Goal: Task Accomplishment & Management: Complete application form

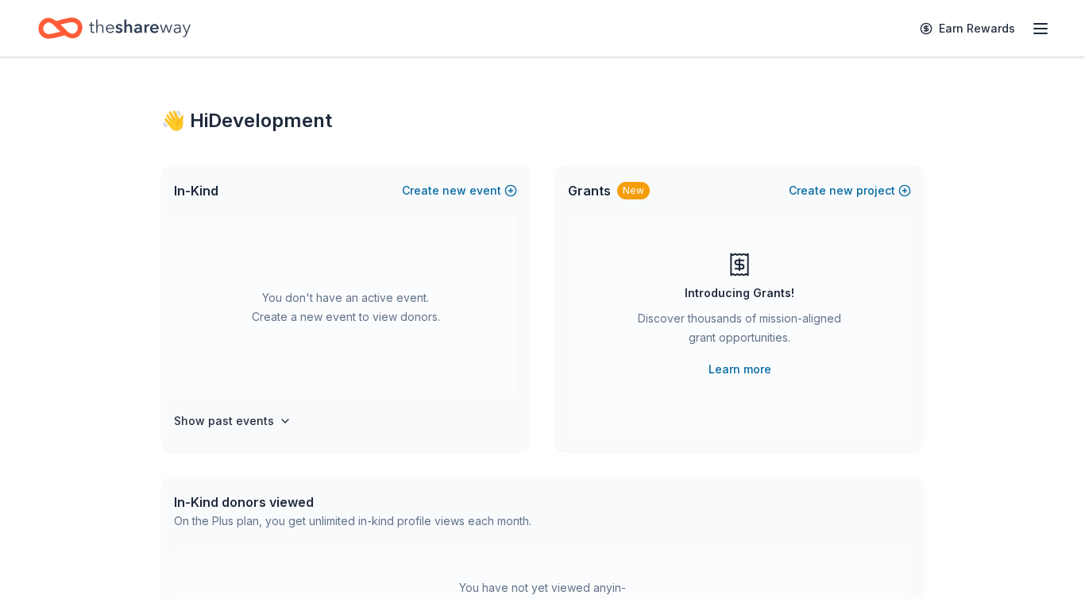
click at [500, 29] on line "button" at bounding box center [1040, 29] width 13 height 0
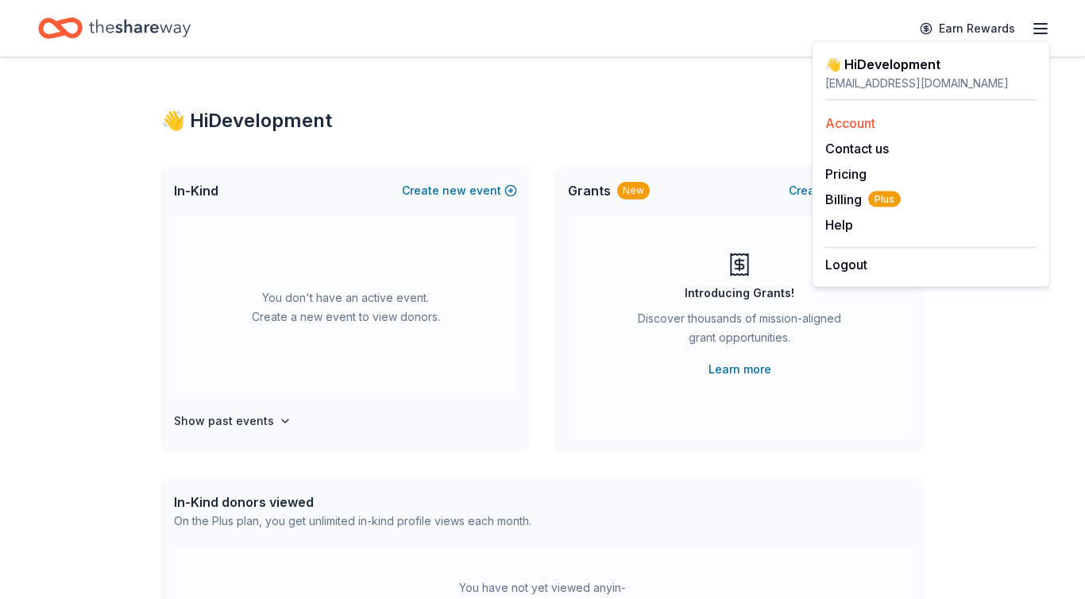
click at [500, 119] on link "Account" at bounding box center [851, 123] width 50 height 16
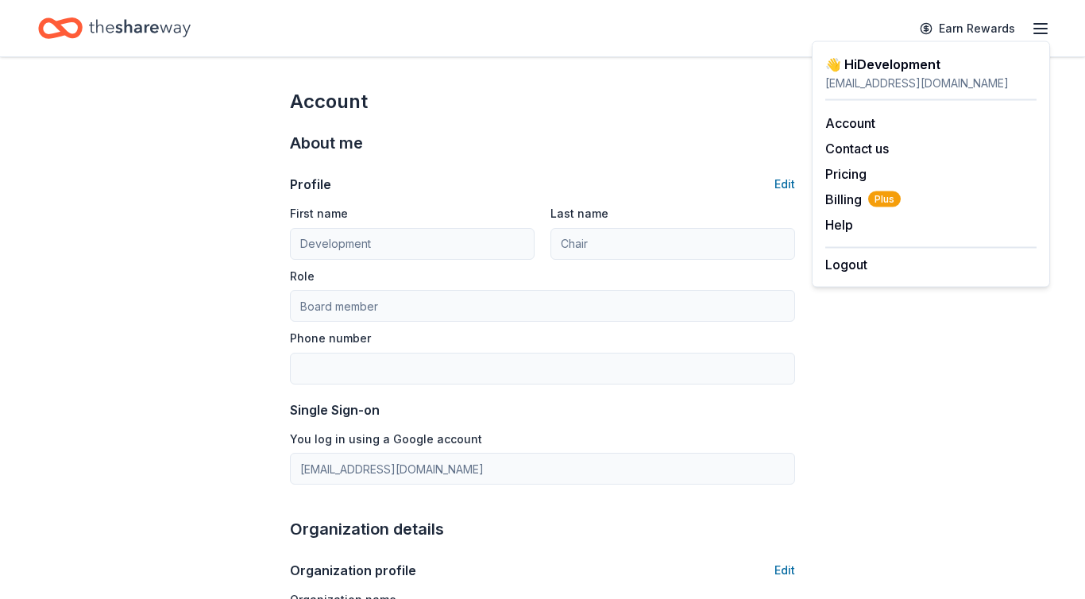
click at [117, 22] on icon "Home" at bounding box center [140, 28] width 102 height 33
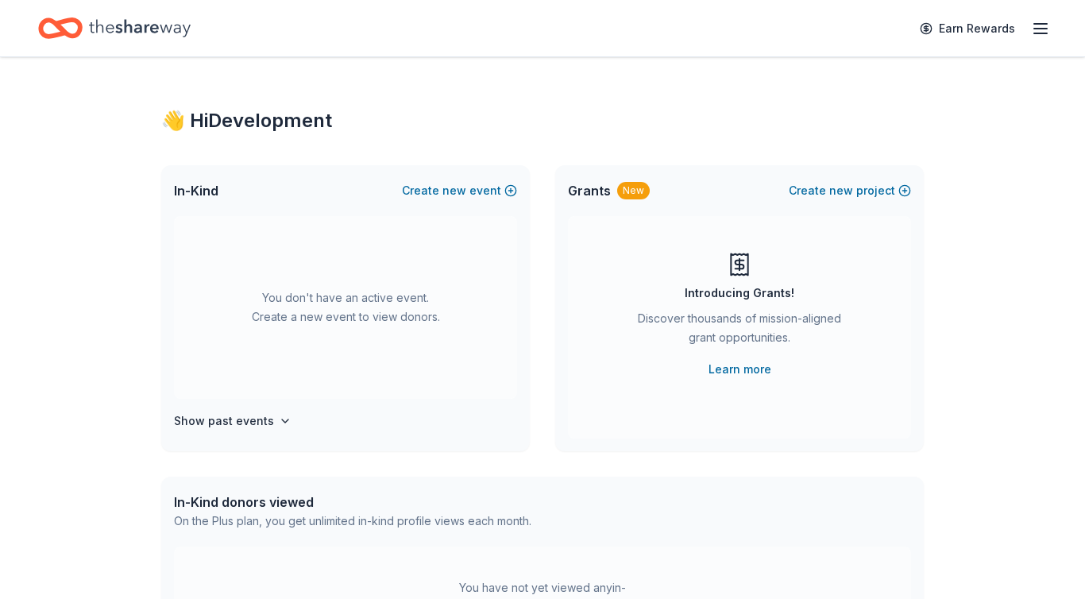
click at [500, 37] on icon "button" at bounding box center [1040, 28] width 19 height 19
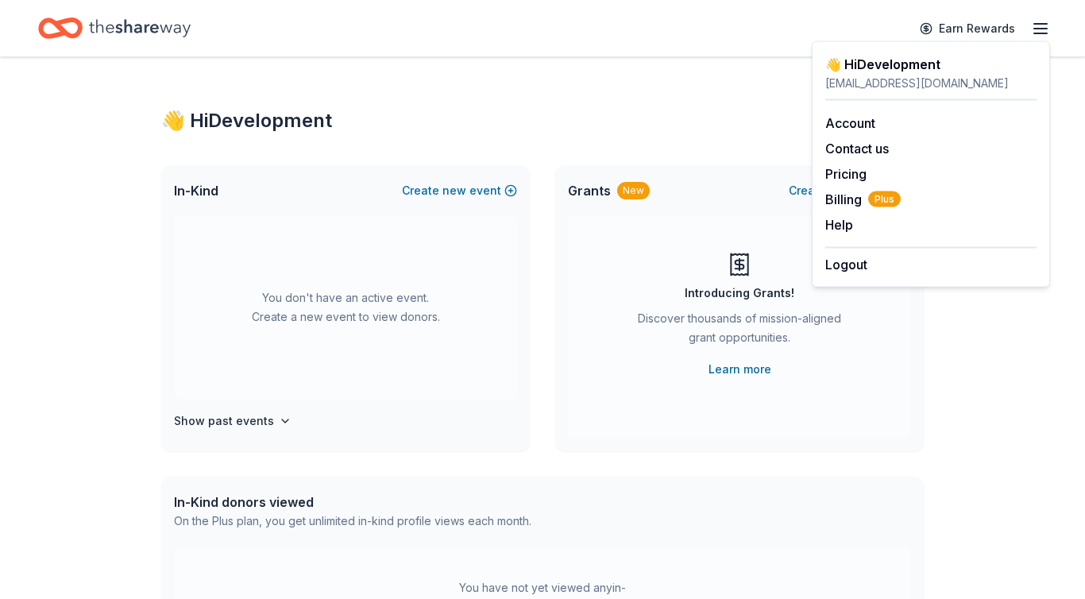
click at [86, 31] on div "Home" at bounding box center [114, 28] width 153 height 37
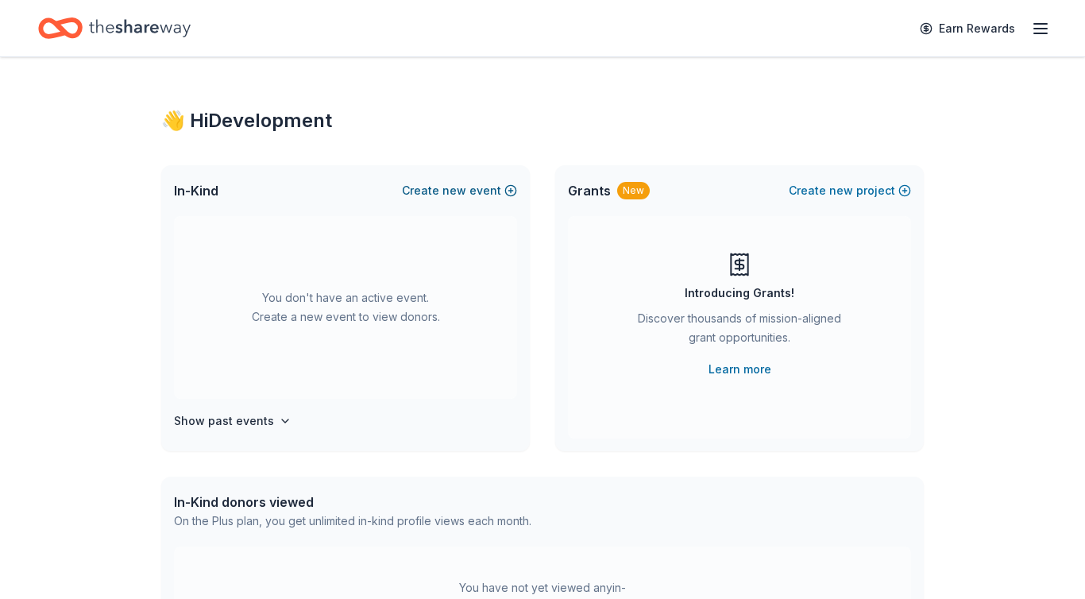
click at [486, 192] on button "Create new event" at bounding box center [459, 190] width 115 height 19
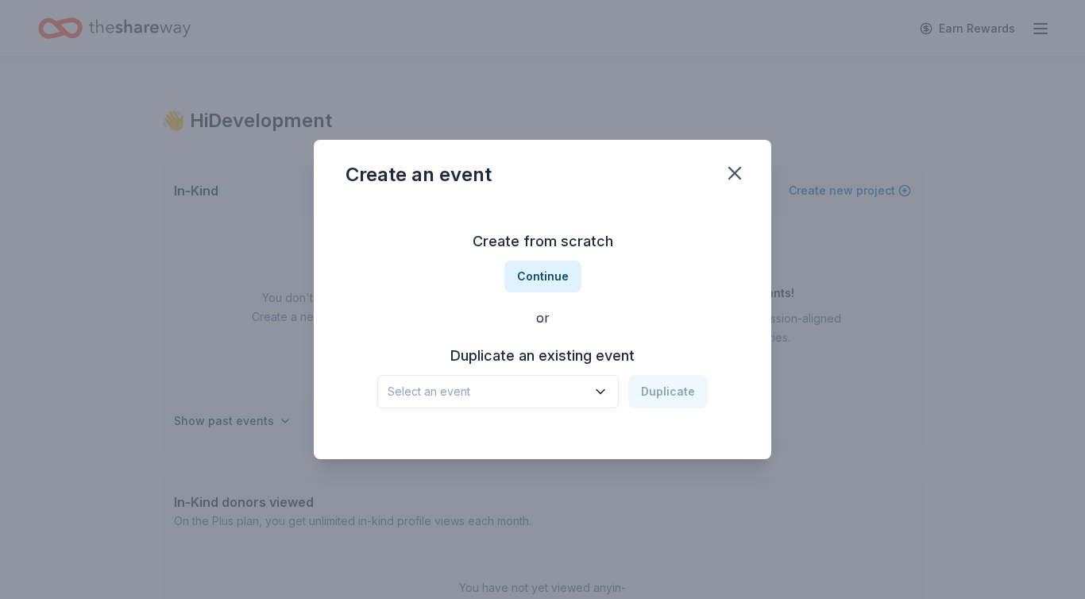
click at [500, 384] on span "Select an event" at bounding box center [487, 391] width 199 height 19
click at [453, 436] on div "2024 Gala" at bounding box center [423, 434] width 59 height 19
click at [500, 394] on button "Duplicate" at bounding box center [667, 391] width 79 height 33
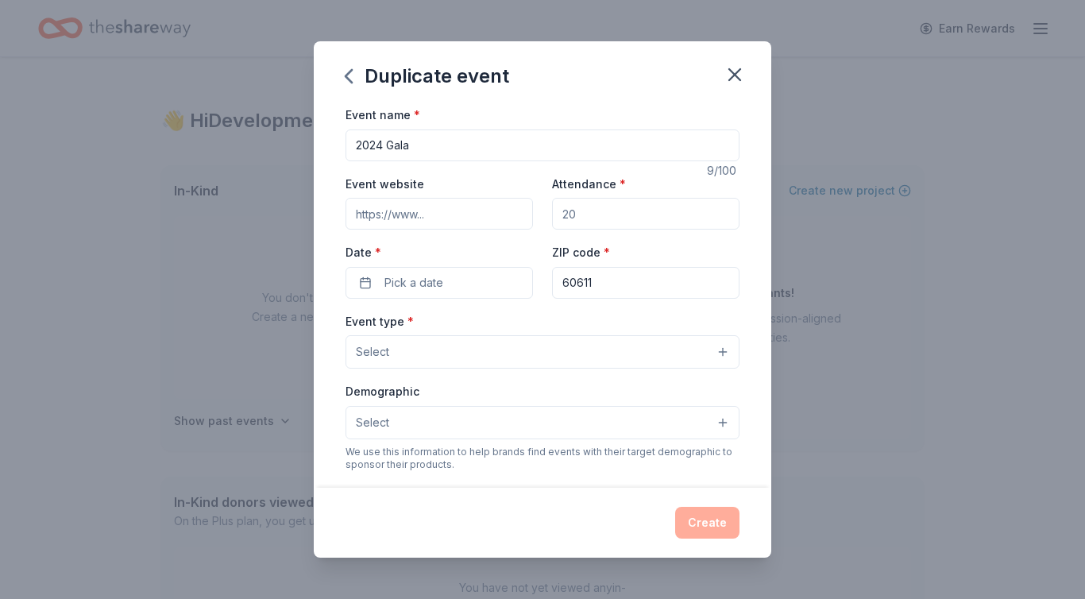
click at [382, 145] on input "2024 Gala" at bounding box center [543, 146] width 394 height 32
type input "2024 Gala"
click at [500, 78] on icon "button" at bounding box center [735, 75] width 22 height 22
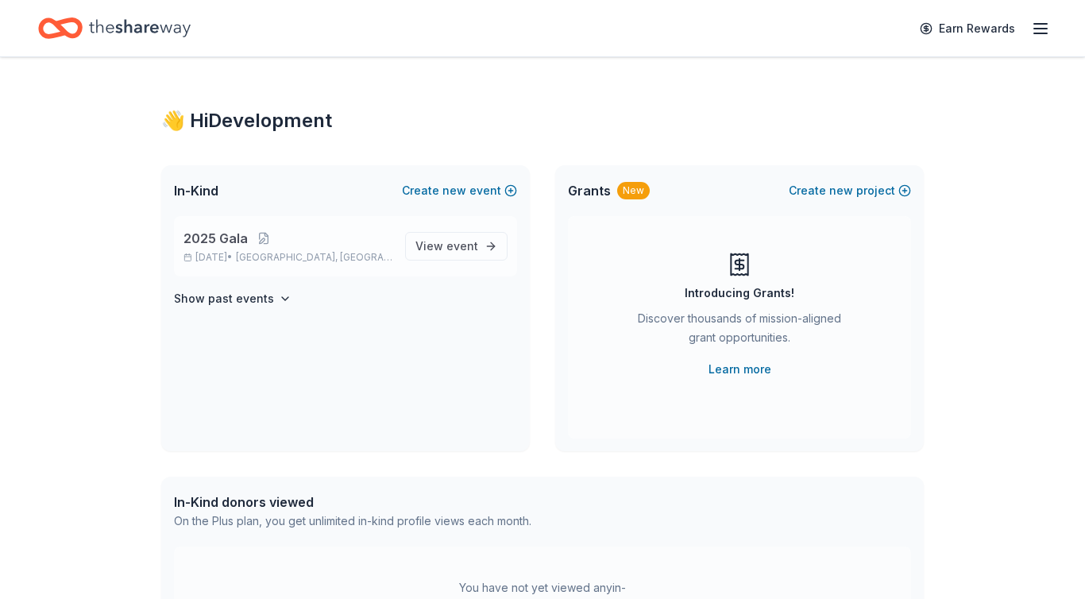
click at [226, 238] on span "2025 Gala" at bounding box center [216, 238] width 64 height 19
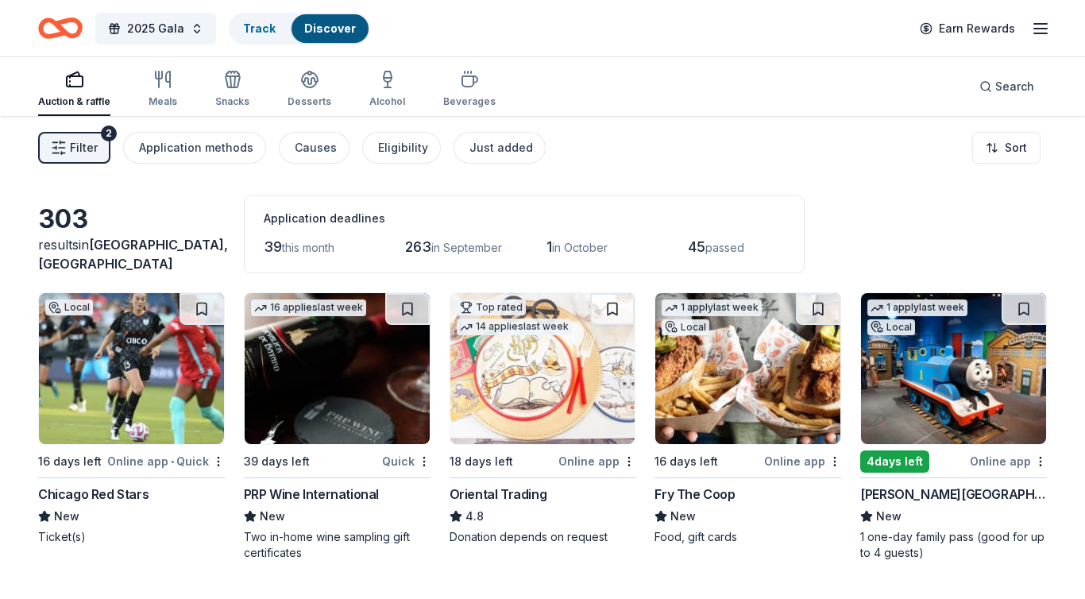
click at [167, 344] on img at bounding box center [131, 368] width 185 height 151
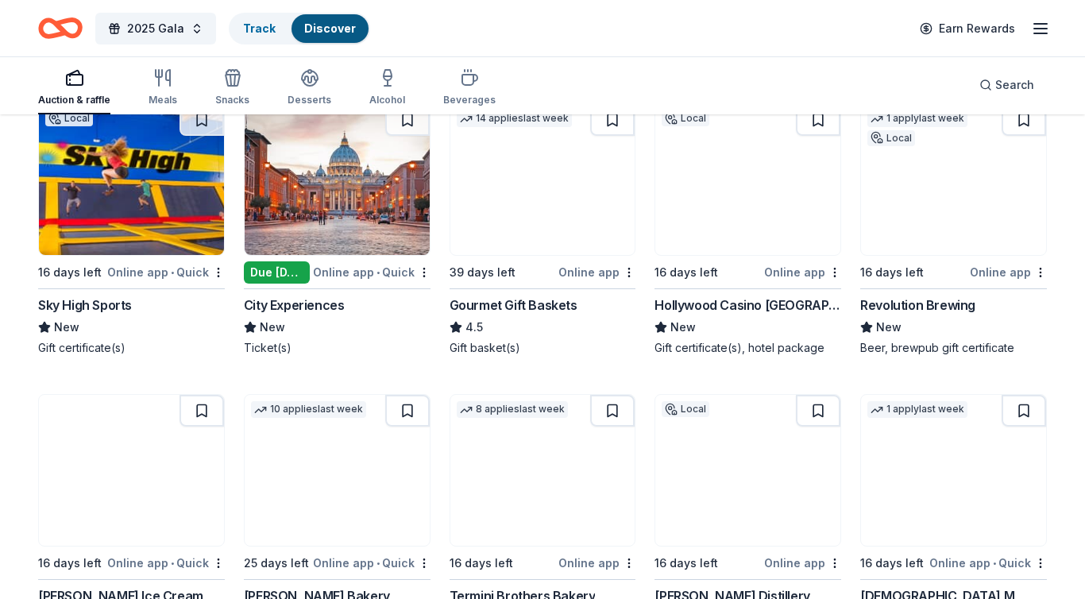
scroll to position [1415, 0]
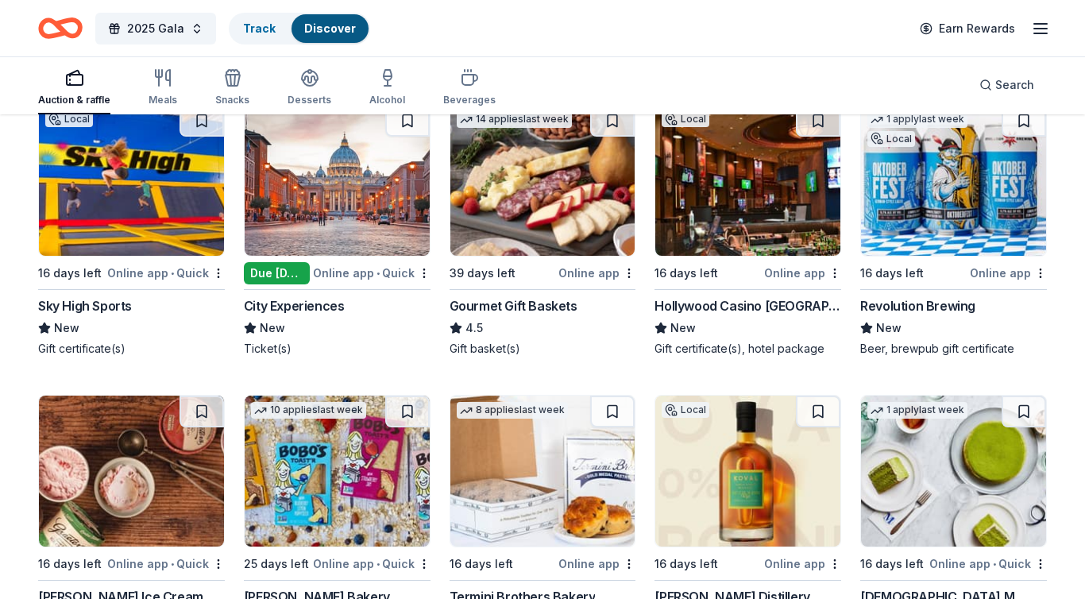
click at [269, 272] on div "Due tomorrow" at bounding box center [277, 273] width 66 height 22
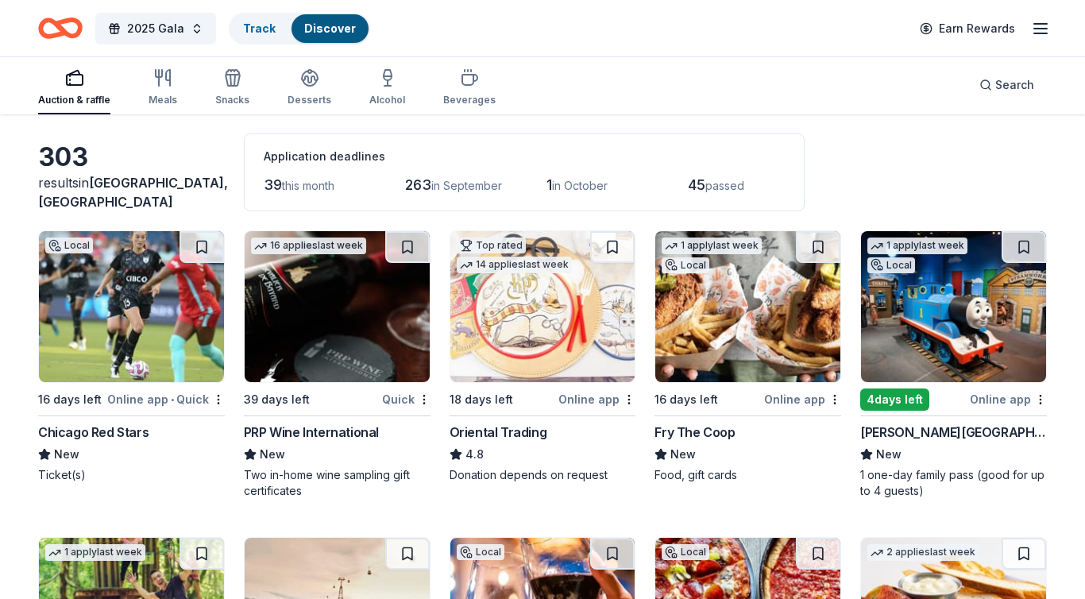
scroll to position [0, 0]
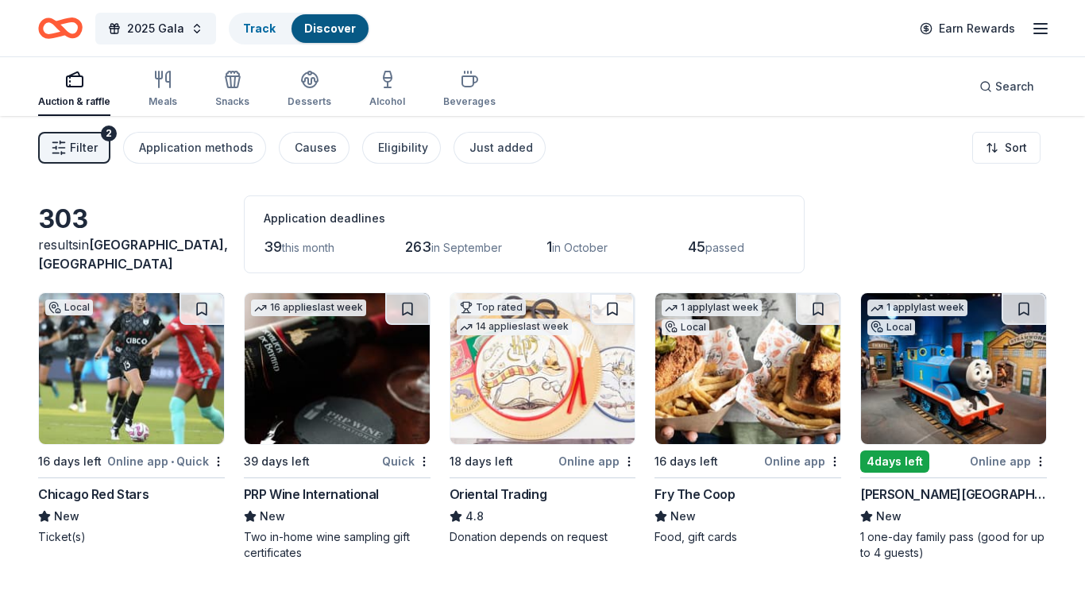
drag, startPoint x: 258, startPoint y: 242, endPoint x: 364, endPoint y: 242, distance: 105.7
click at [365, 242] on div "Application deadlines 39 this month 263 in September 1 in October 45 passed" at bounding box center [524, 234] width 561 height 78
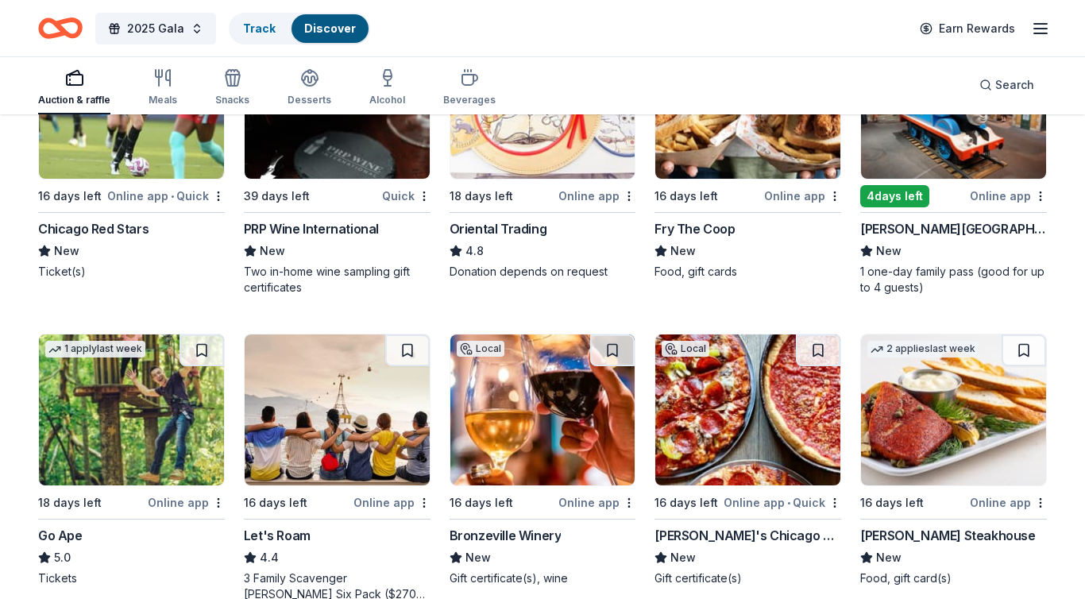
click at [219, 194] on html "2025 Gala Track Discover Earn Rewards Auction & raffle Meals Snacks Desserts Al…" at bounding box center [542, 34] width 1085 height 599
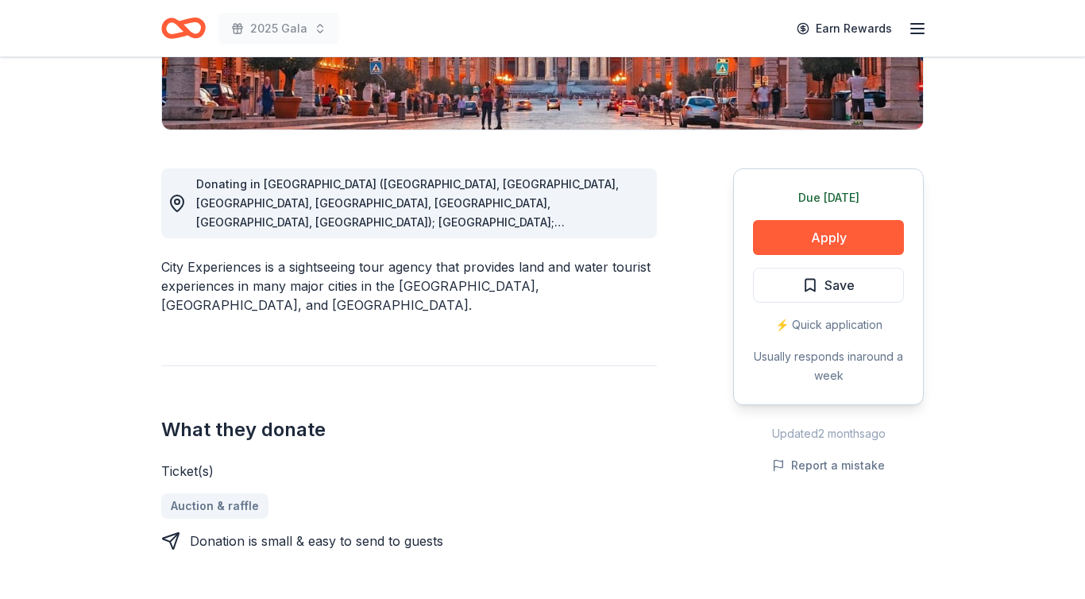
scroll to position [364, 0]
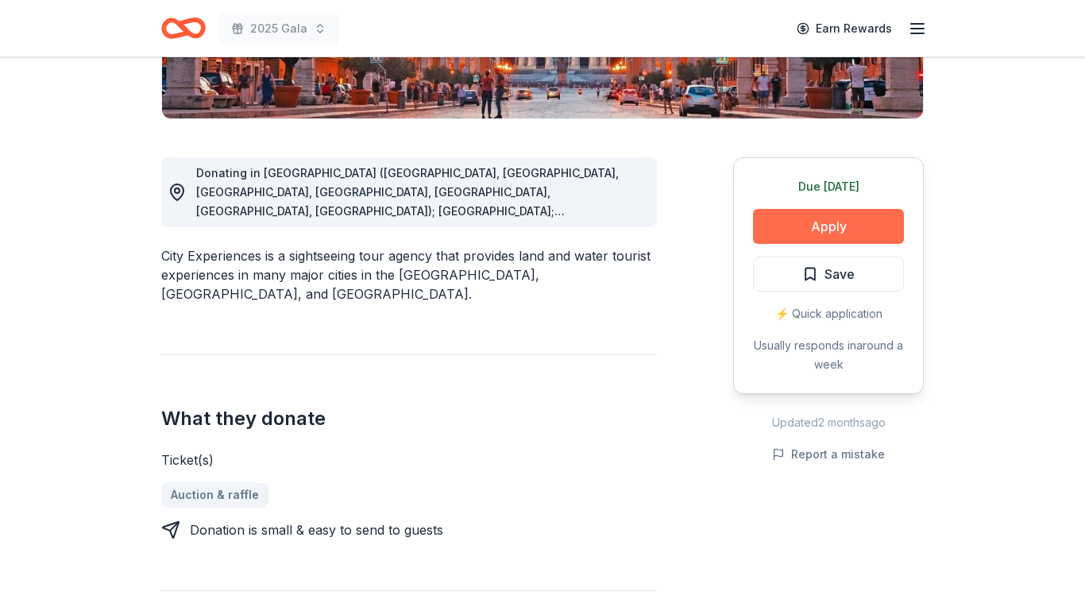
click at [794, 230] on button "Apply" at bounding box center [828, 226] width 151 height 35
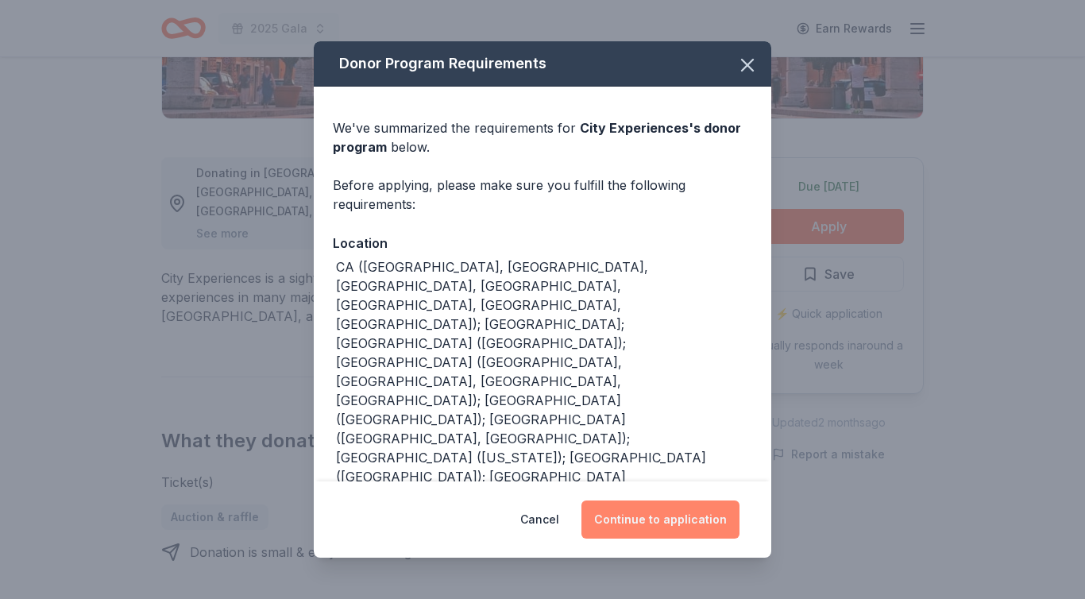
click at [638, 515] on button "Continue to application" at bounding box center [661, 520] width 158 height 38
